Goal: Check status: Check status

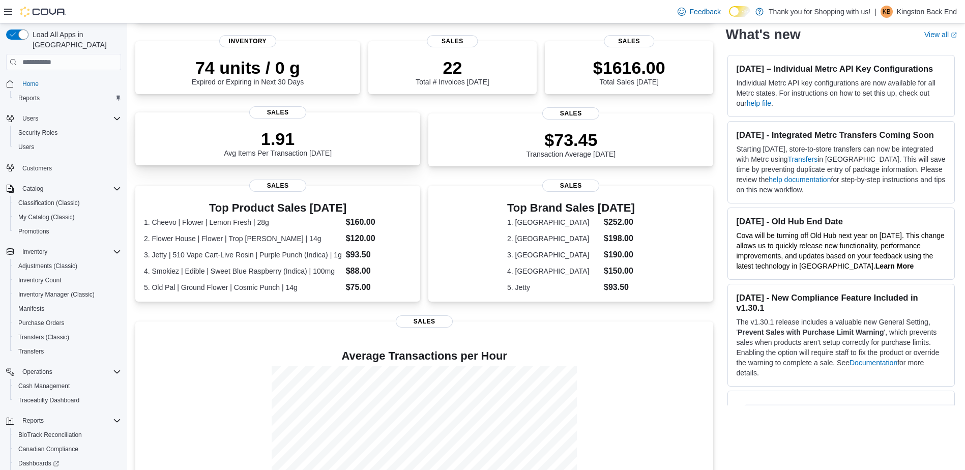
scroll to position [212, 0]
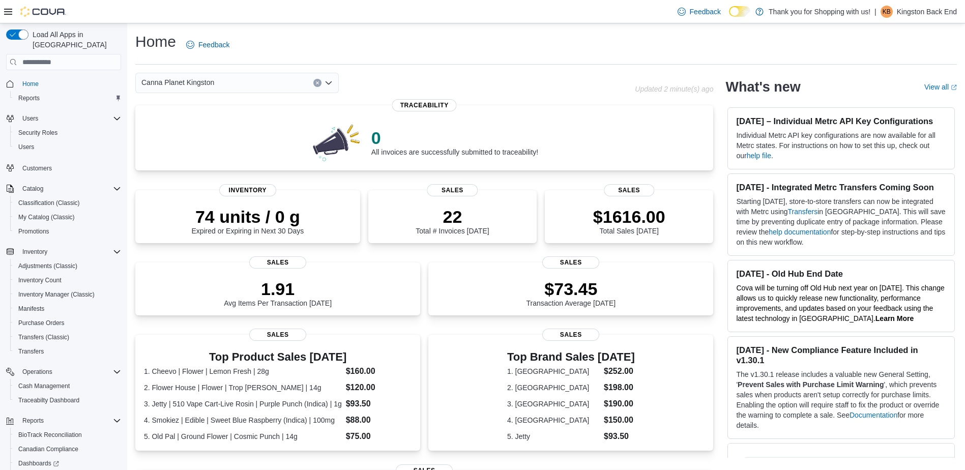
click at [219, 82] on div "Canna Planet Kingston" at bounding box center [236, 83] width 203 height 20
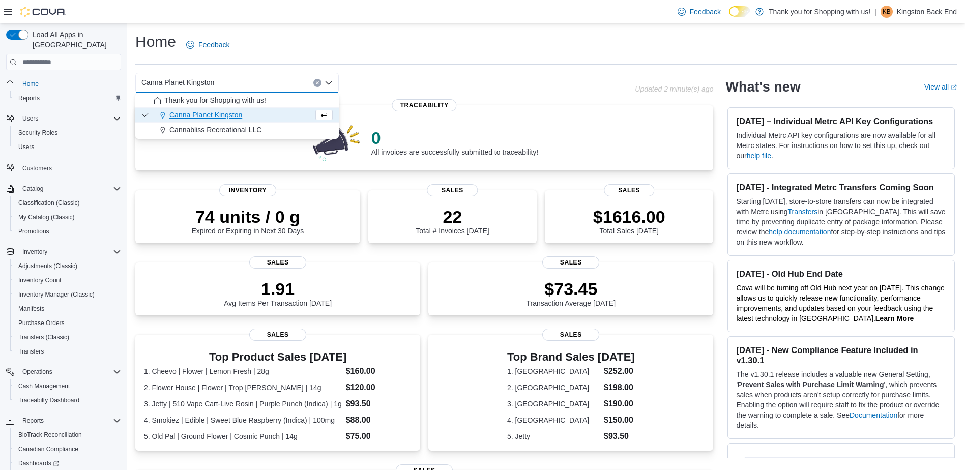
click at [252, 127] on span "Cannabliss Recreational LLC" at bounding box center [215, 130] width 92 height 10
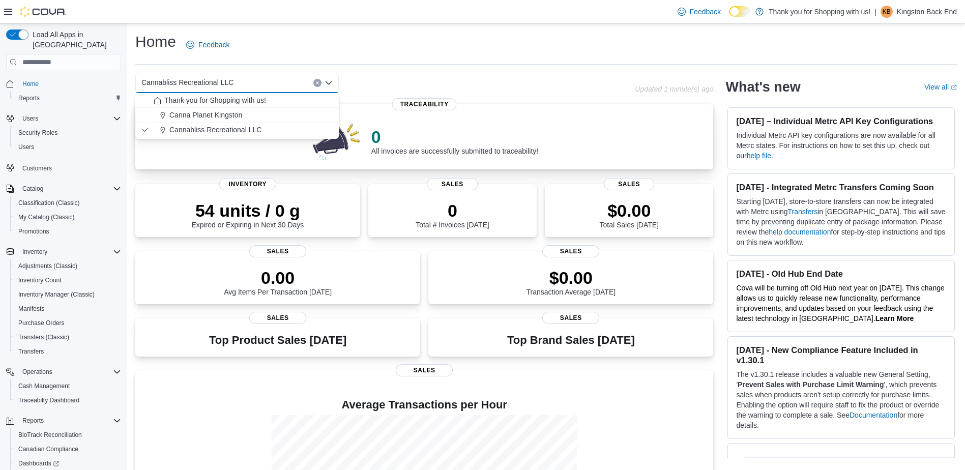
click at [519, 139] on p "0" at bounding box center [454, 137] width 167 height 20
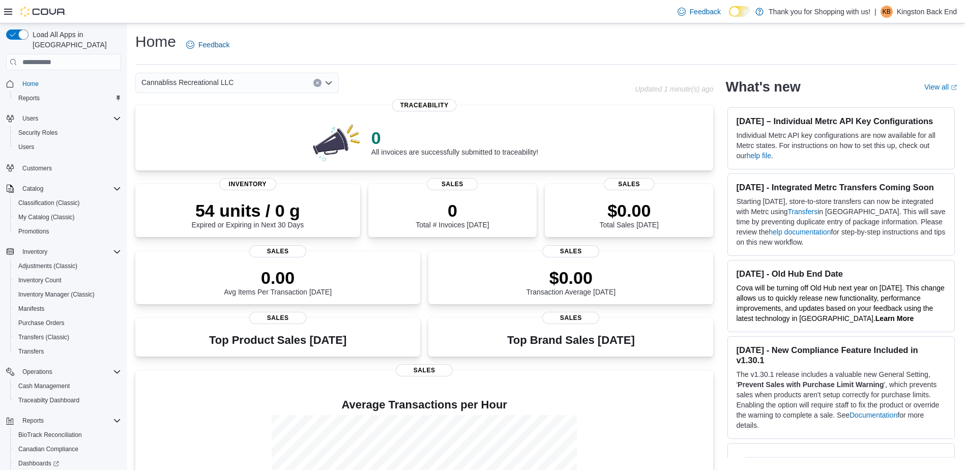
click at [244, 93] on div "Cannabliss Recreational LLC" at bounding box center [236, 83] width 203 height 20
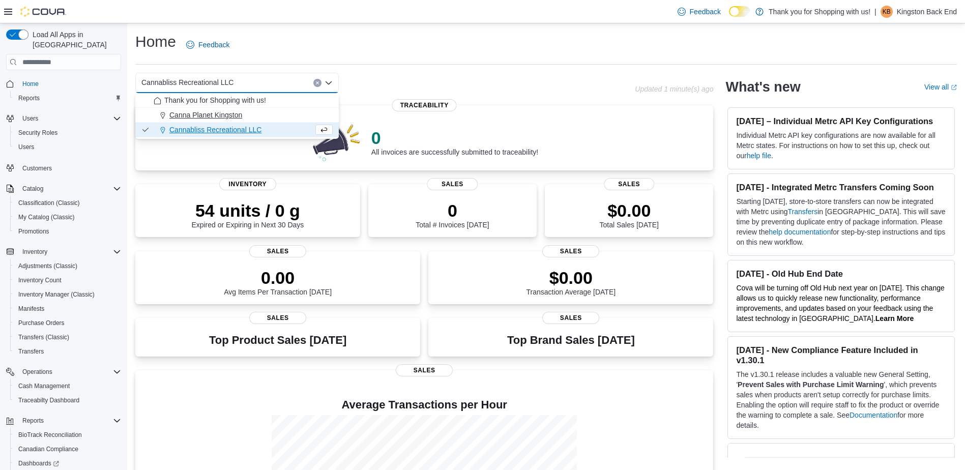
click at [234, 109] on button "Canna Planet Kingston" at bounding box center [236, 115] width 203 height 15
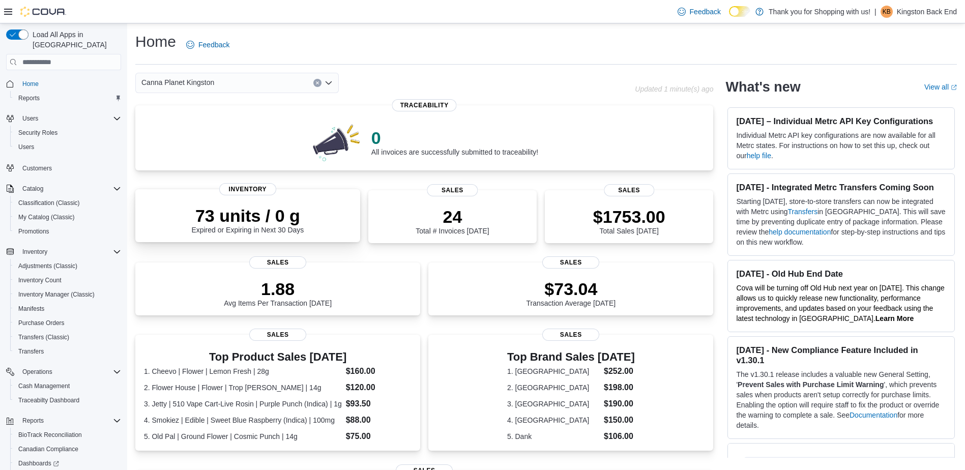
click at [302, 234] on div "73 units / 0 g Expired or Expiring in Next 30 Days Inventory" at bounding box center [247, 215] width 225 height 53
click at [303, 211] on p "73 units / 0 g" at bounding box center [247, 215] width 112 height 20
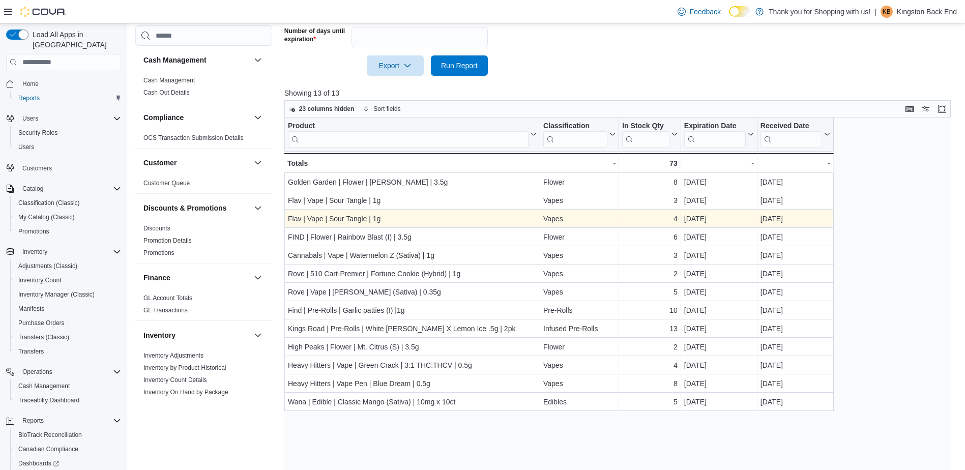
scroll to position [315, 0]
